Goal: Navigation & Orientation: Find specific page/section

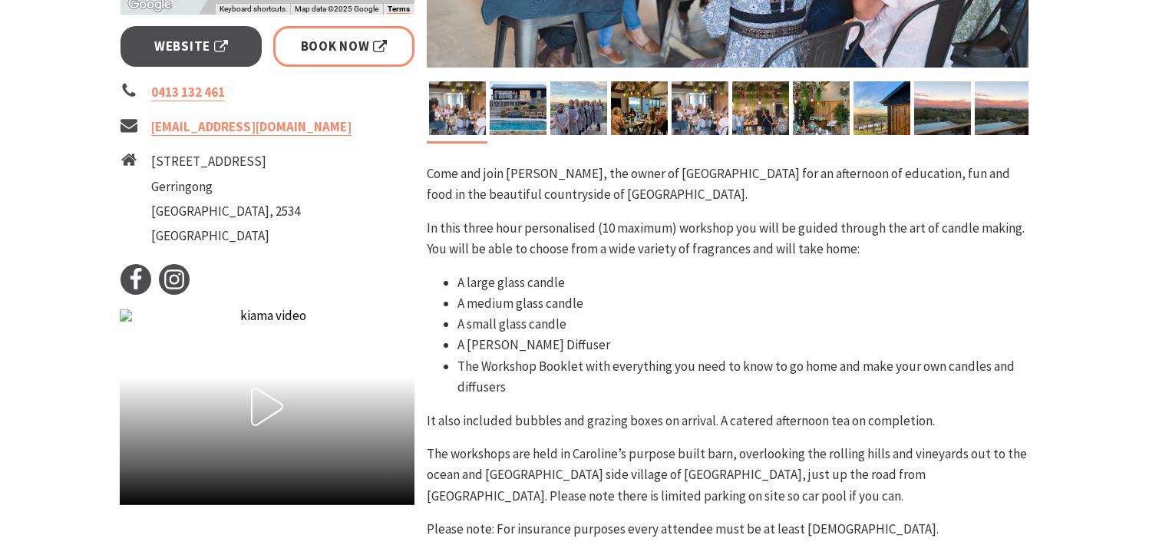
scroll to position [461, 0]
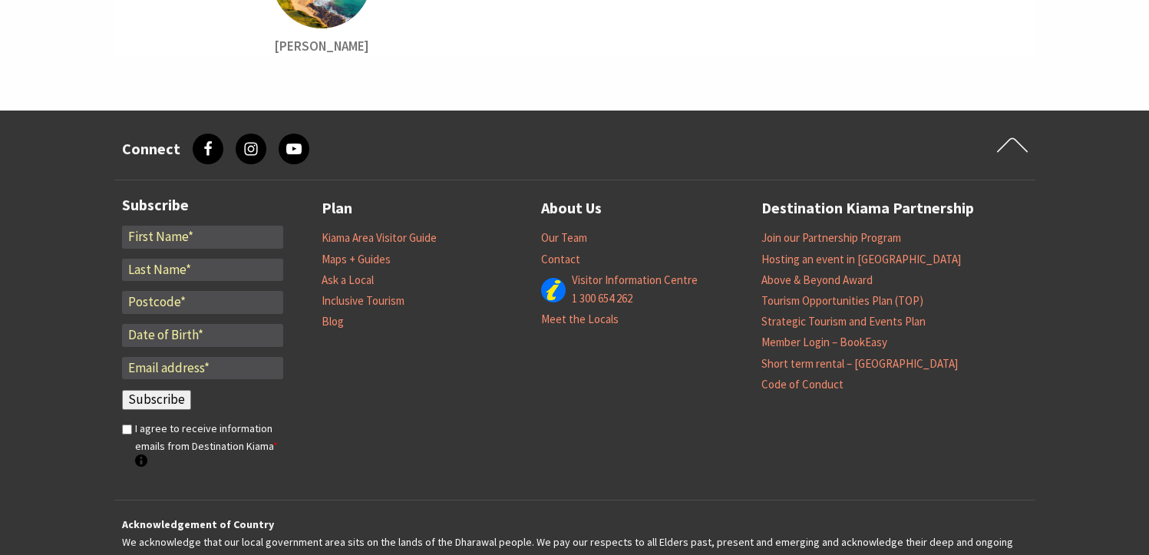
scroll to position [5732, 0]
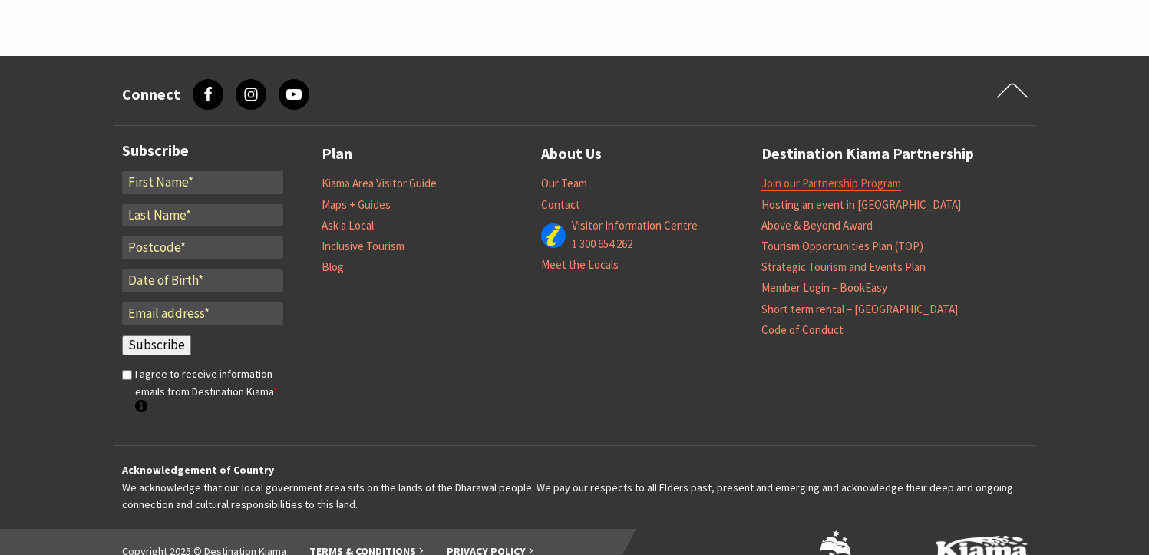
click at [859, 176] on link "Join our Partnership Program" at bounding box center [832, 183] width 140 height 15
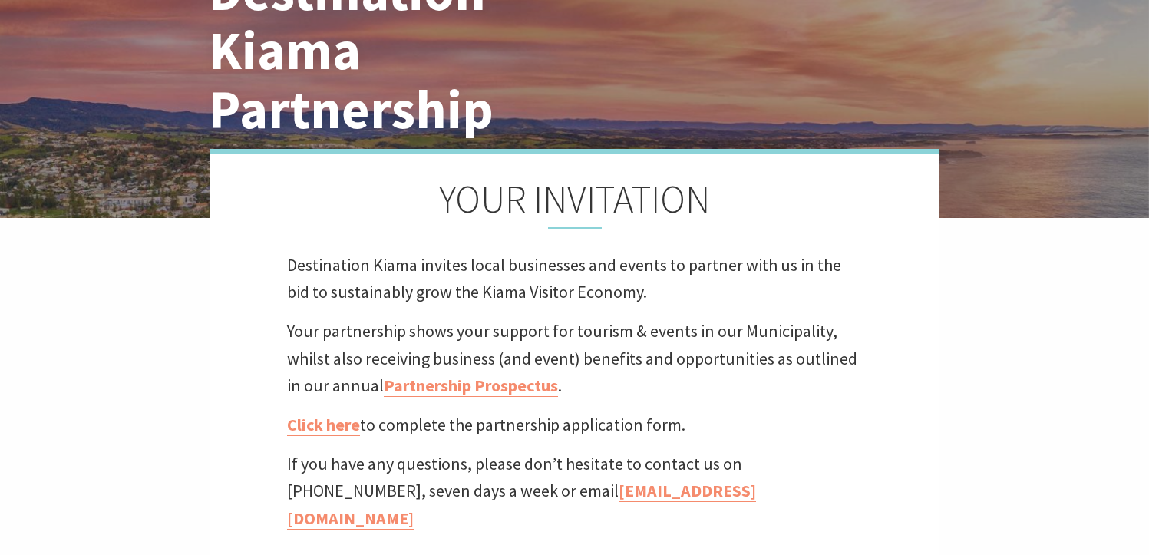
scroll to position [307, 0]
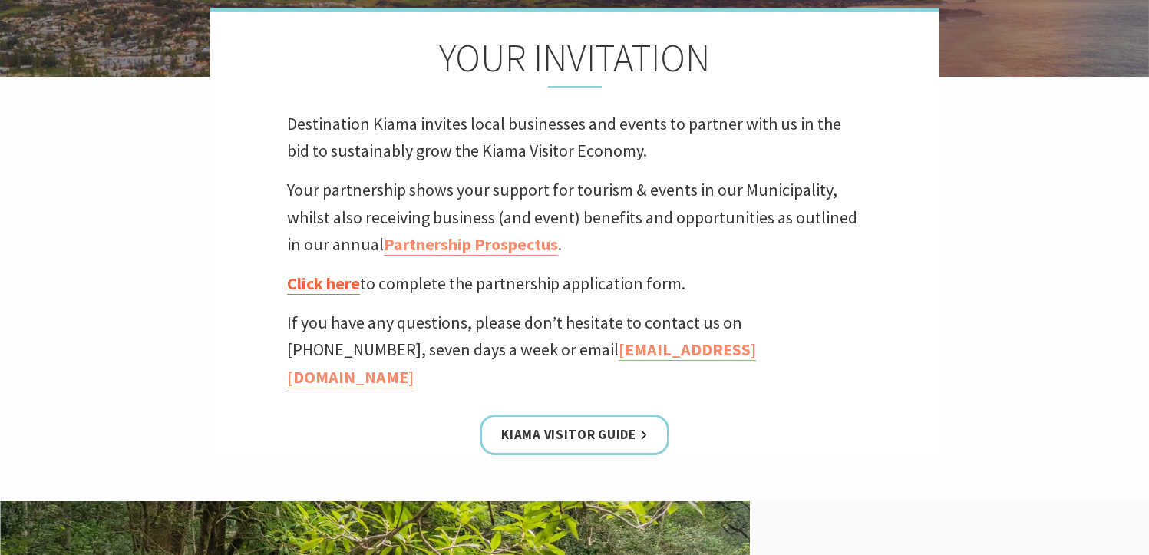
click at [302, 289] on link "Click here" at bounding box center [323, 284] width 73 height 22
